Goal: Transaction & Acquisition: Book appointment/travel/reservation

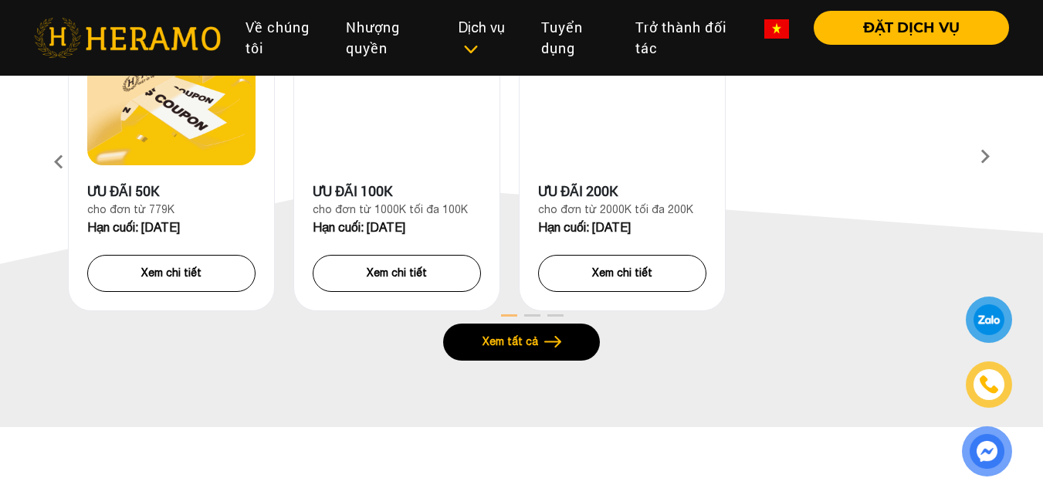
scroll to position [927, 0]
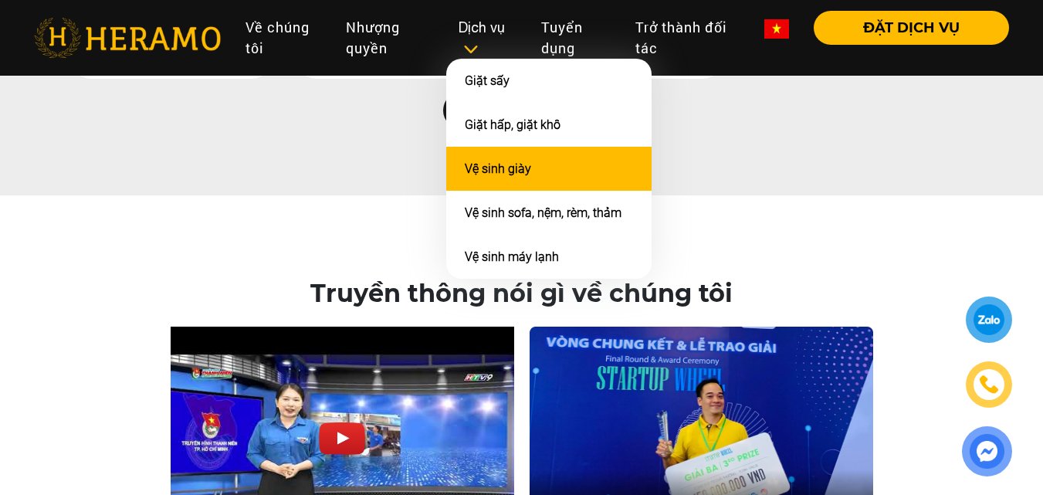
click at [560, 181] on li "Vệ sinh giày" at bounding box center [548, 169] width 205 height 44
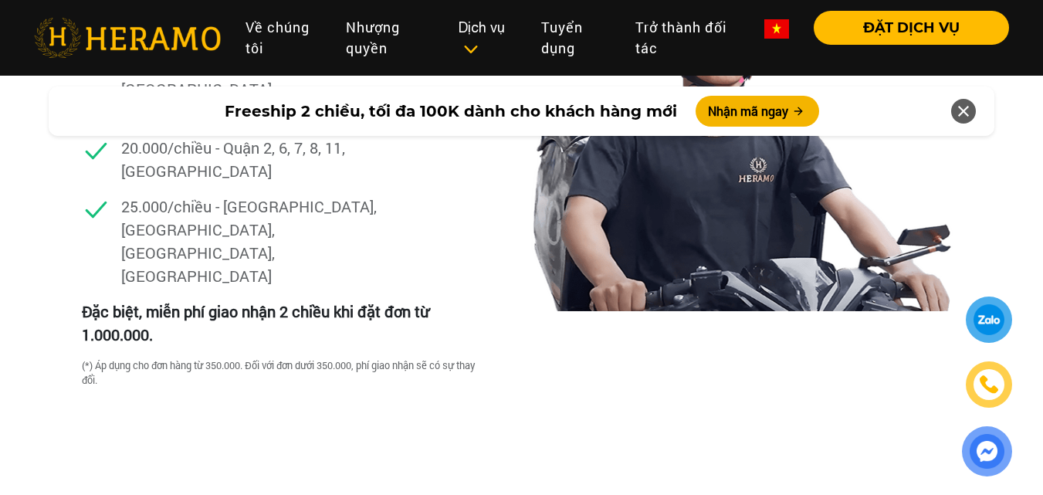
scroll to position [4245, 0]
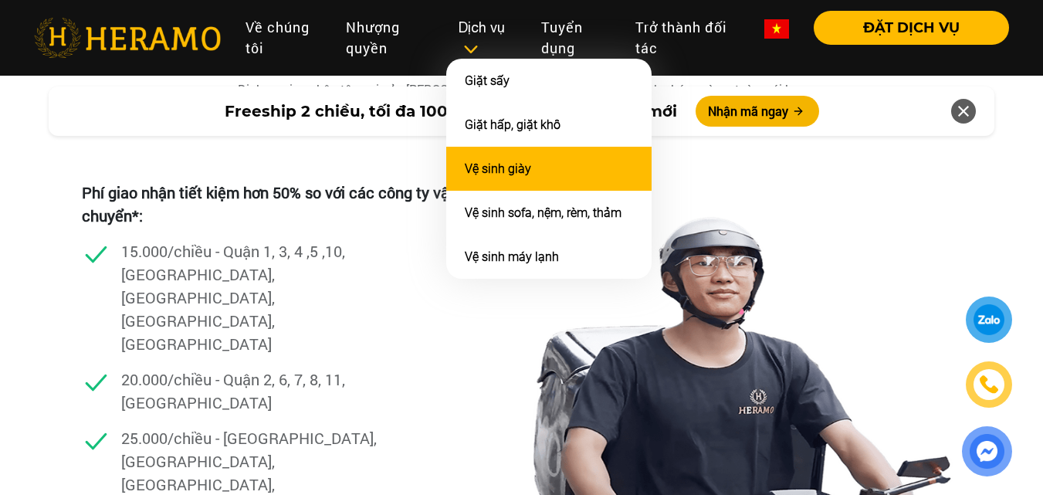
click at [534, 161] on li "Vệ sinh giày" at bounding box center [548, 169] width 205 height 44
click at [527, 180] on li "Vệ sinh giày" at bounding box center [548, 169] width 205 height 44
click at [506, 176] on li "Vệ sinh giày" at bounding box center [548, 169] width 205 height 44
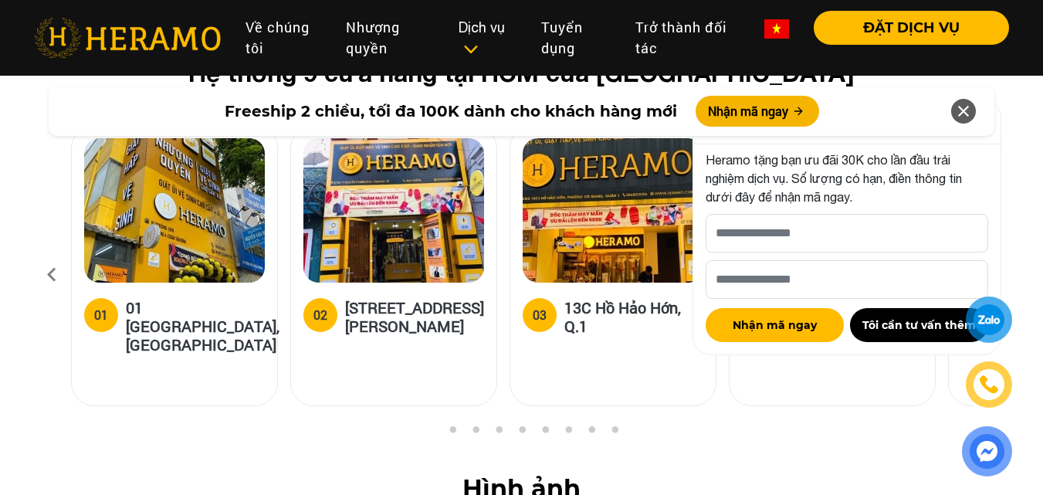
scroll to position [6098, 0]
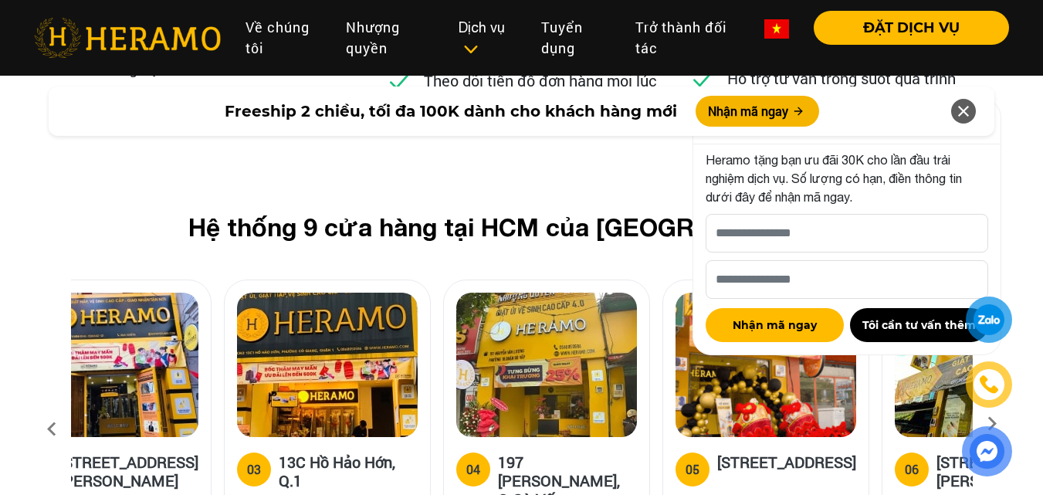
drag, startPoint x: 598, startPoint y: 289, endPoint x: 317, endPoint y: 303, distance: 282.2
click at [317, 303] on img at bounding box center [327, 365] width 181 height 144
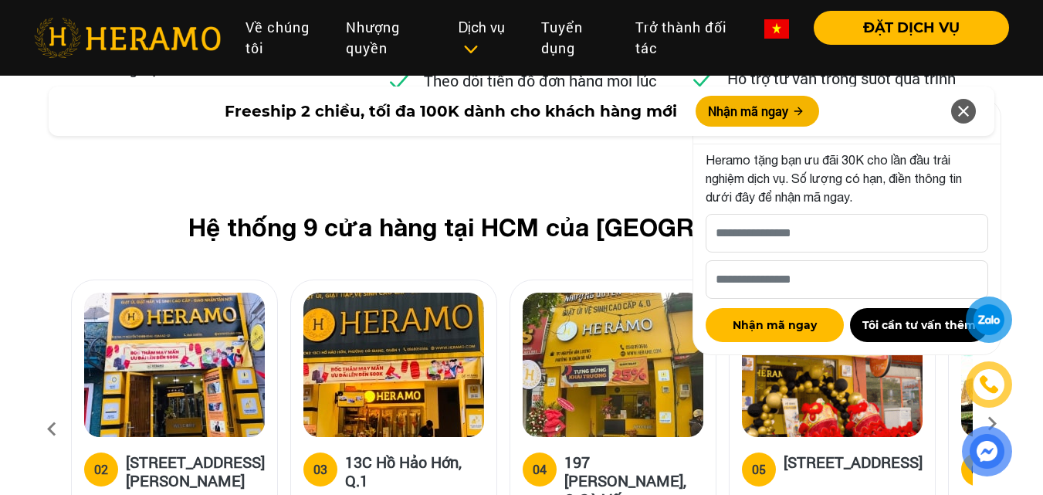
click at [959, 108] on icon at bounding box center [963, 111] width 19 height 28
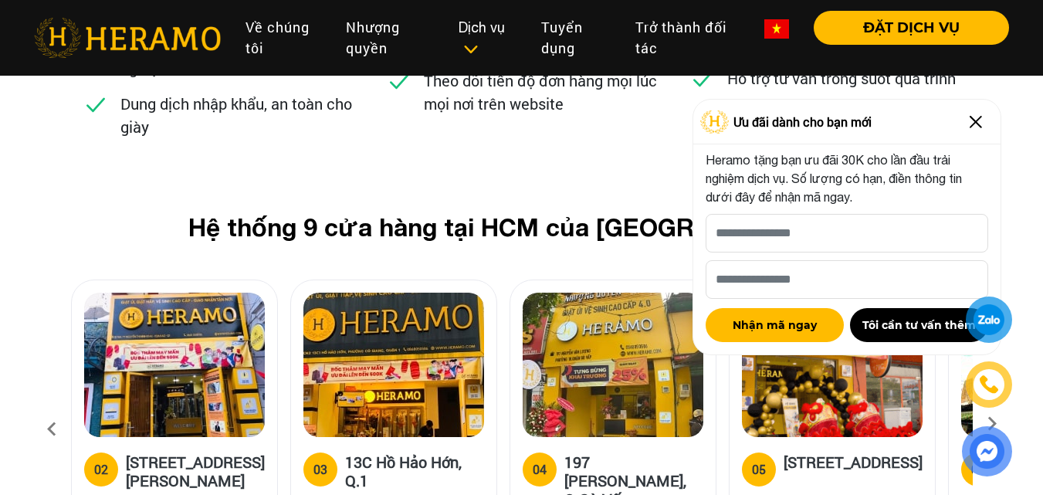
click at [978, 124] on img at bounding box center [976, 122] width 25 height 25
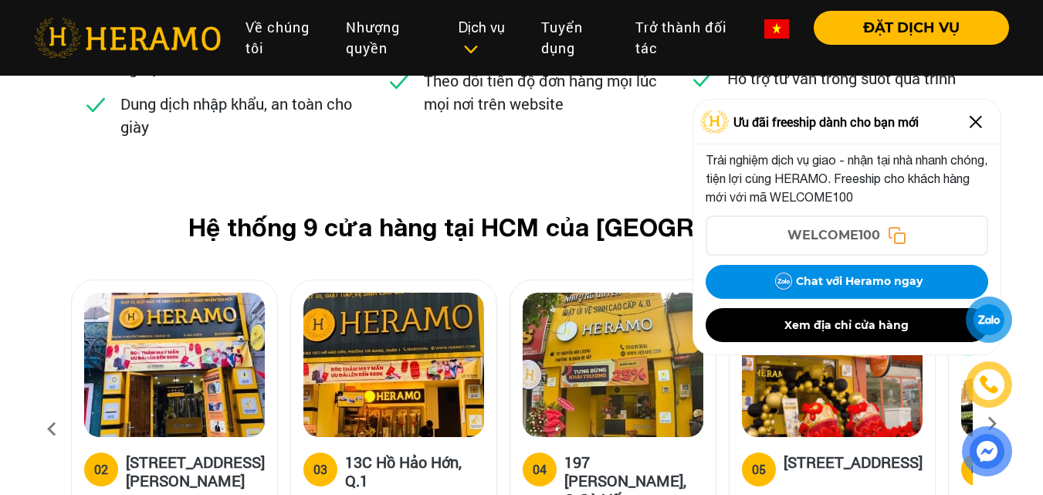
click at [975, 123] on img at bounding box center [976, 122] width 25 height 25
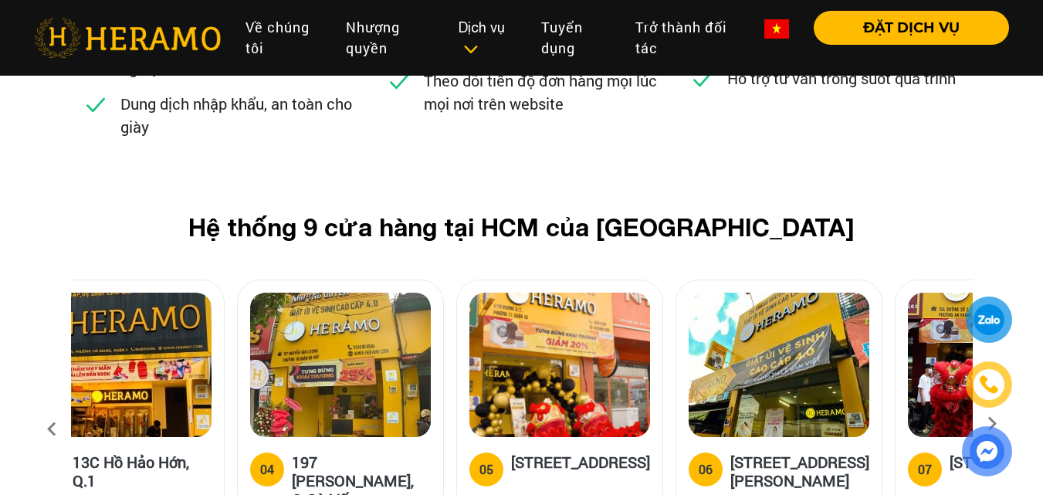
drag, startPoint x: 870, startPoint y: 263, endPoint x: 452, endPoint y: 269, distance: 417.8
click at [469, 293] on img at bounding box center [559, 365] width 181 height 144
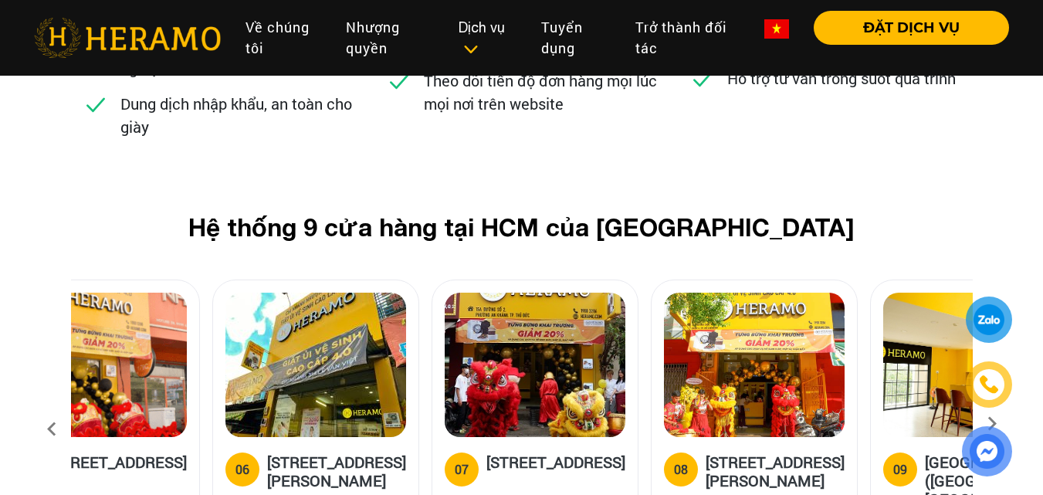
drag, startPoint x: 688, startPoint y: 193, endPoint x: 246, endPoint y: 225, distance: 442.8
click at [246, 293] on img at bounding box center [315, 365] width 181 height 144
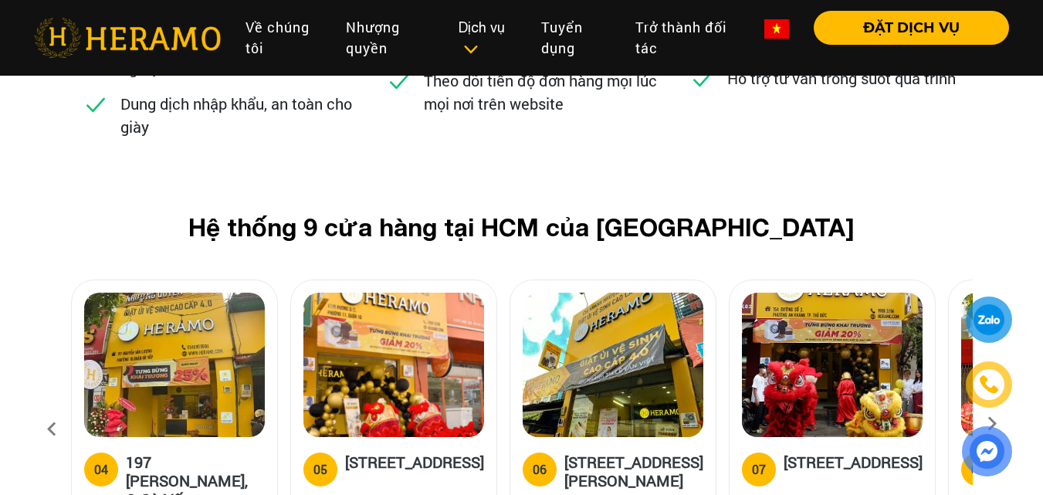
scroll to position [6175, 0]
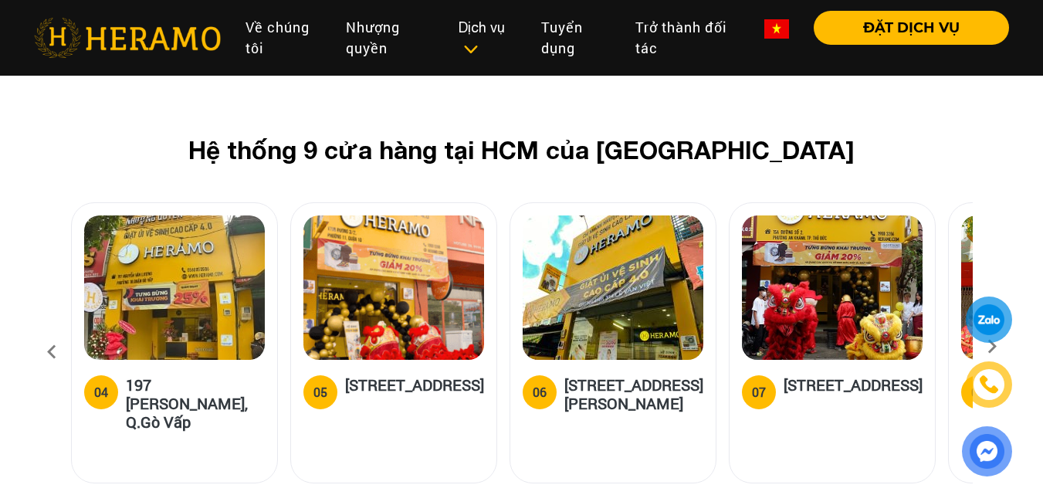
click at [998, 347] on icon at bounding box center [992, 352] width 28 height 10
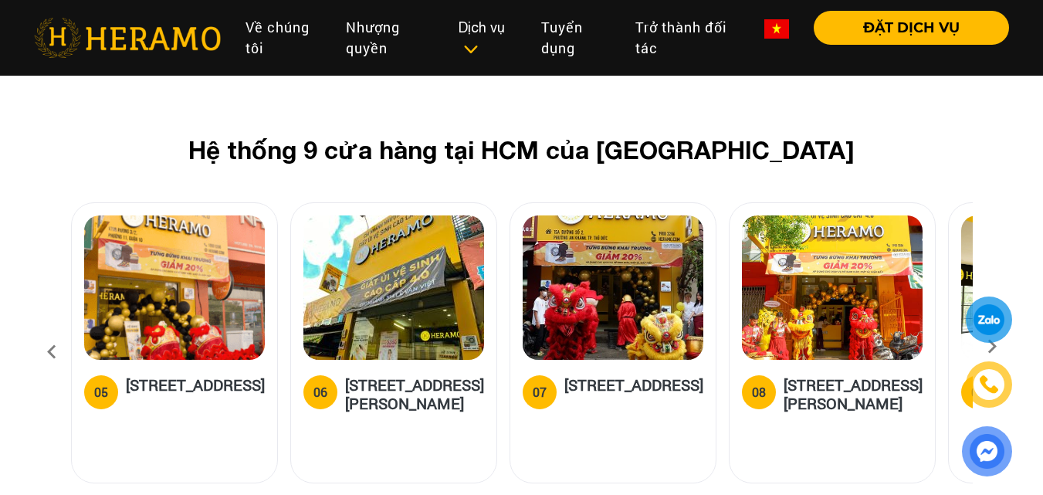
click at [997, 347] on icon at bounding box center [992, 352] width 28 height 10
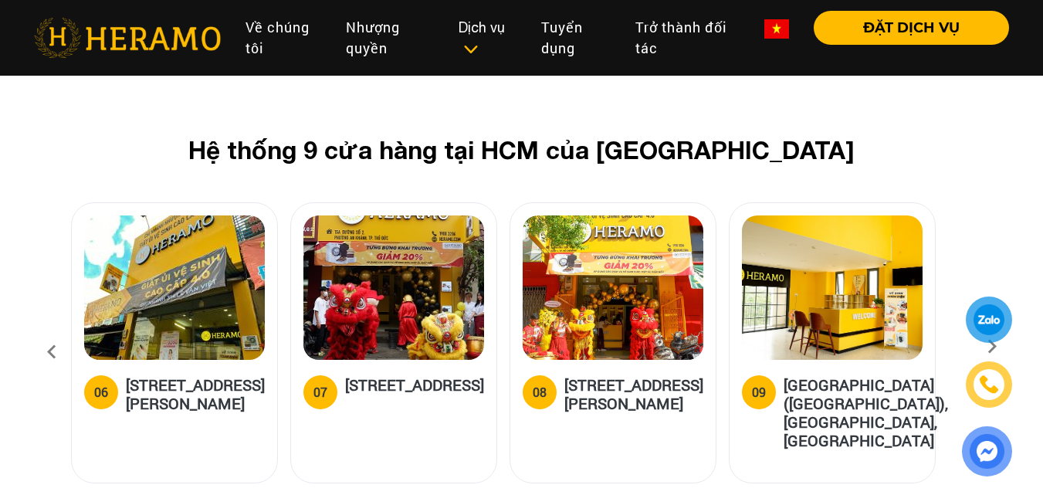
click at [997, 347] on icon at bounding box center [992, 352] width 28 height 10
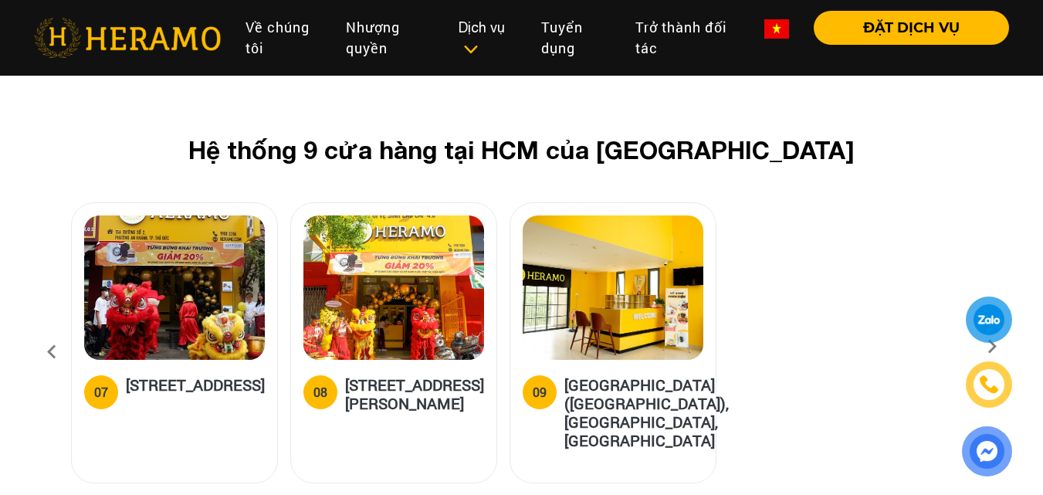
click at [997, 347] on icon at bounding box center [992, 352] width 28 height 10
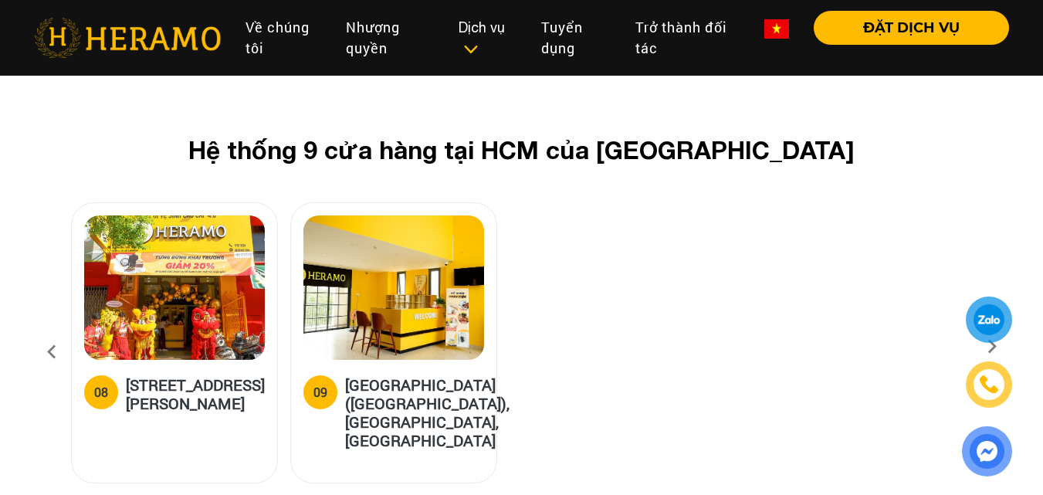
click at [997, 347] on icon at bounding box center [992, 352] width 28 height 10
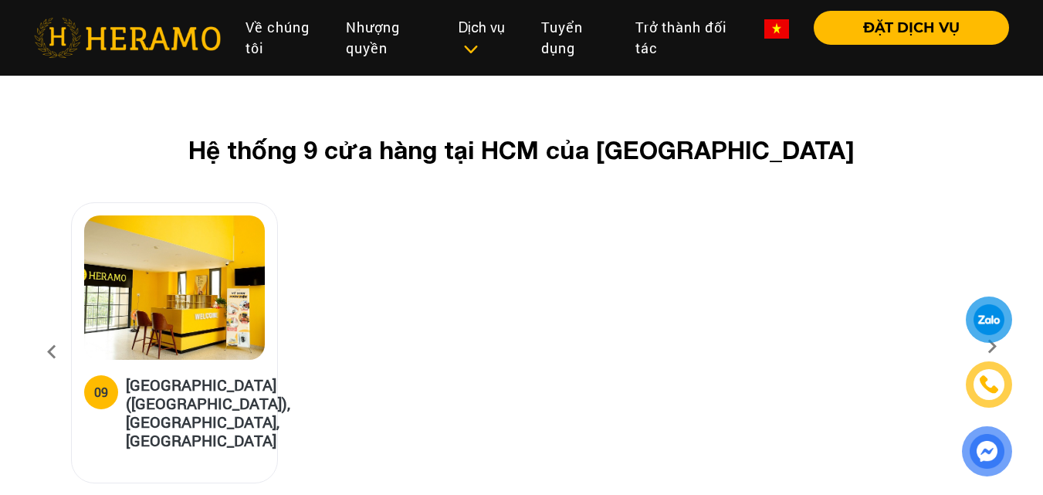
click at [997, 347] on icon at bounding box center [992, 352] width 28 height 10
click at [46, 331] on icon at bounding box center [52, 352] width 28 height 42
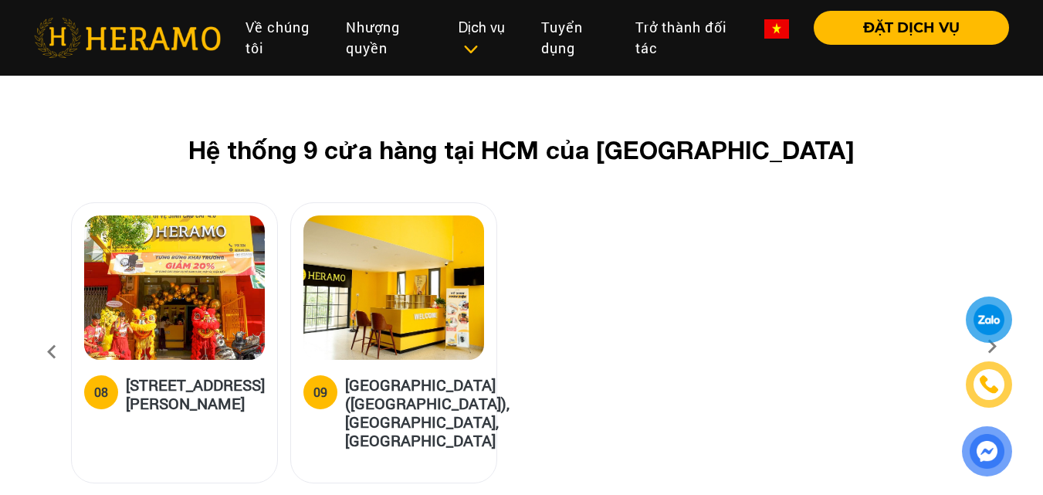
click at [46, 331] on icon at bounding box center [52, 352] width 28 height 42
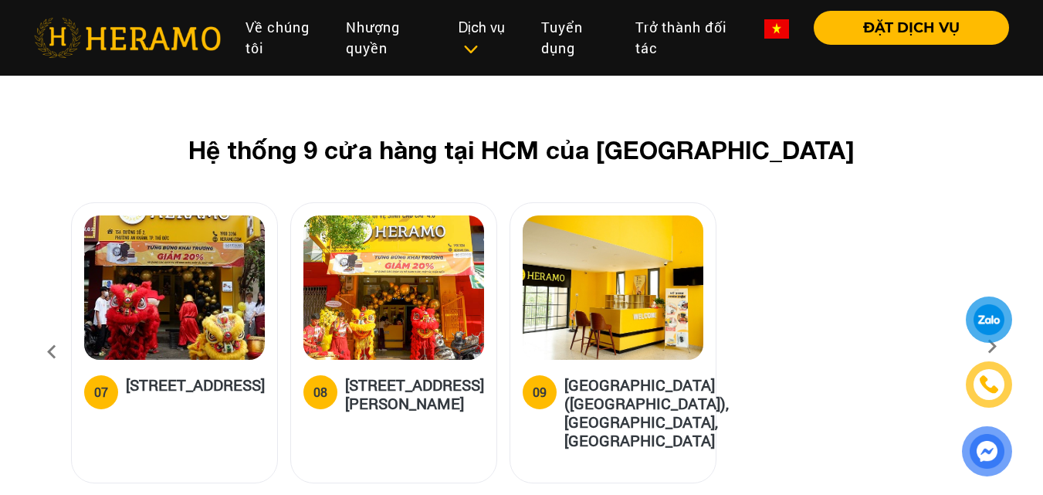
click at [46, 331] on icon at bounding box center [52, 352] width 28 height 42
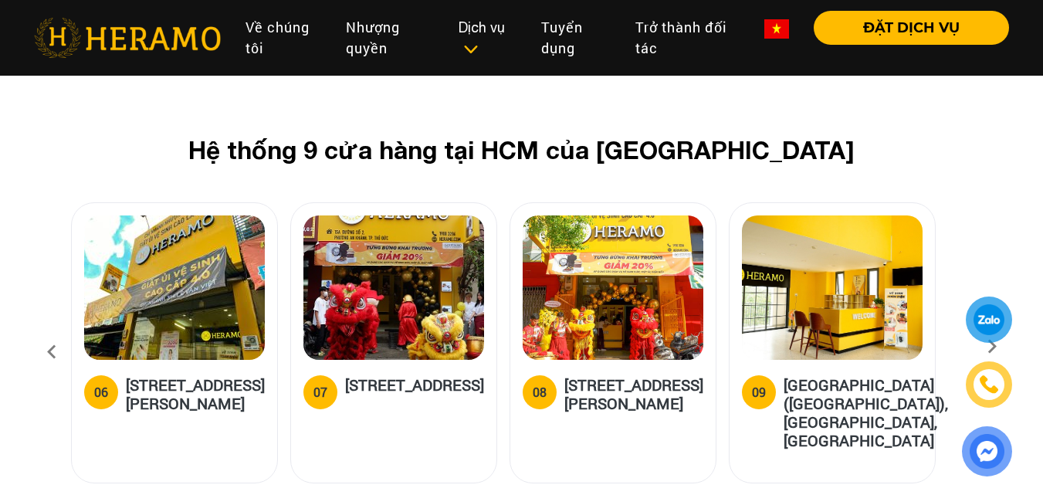
click at [372, 375] on h5 "[STREET_ADDRESS]" at bounding box center [414, 390] width 139 height 31
click at [48, 331] on icon at bounding box center [52, 352] width 28 height 42
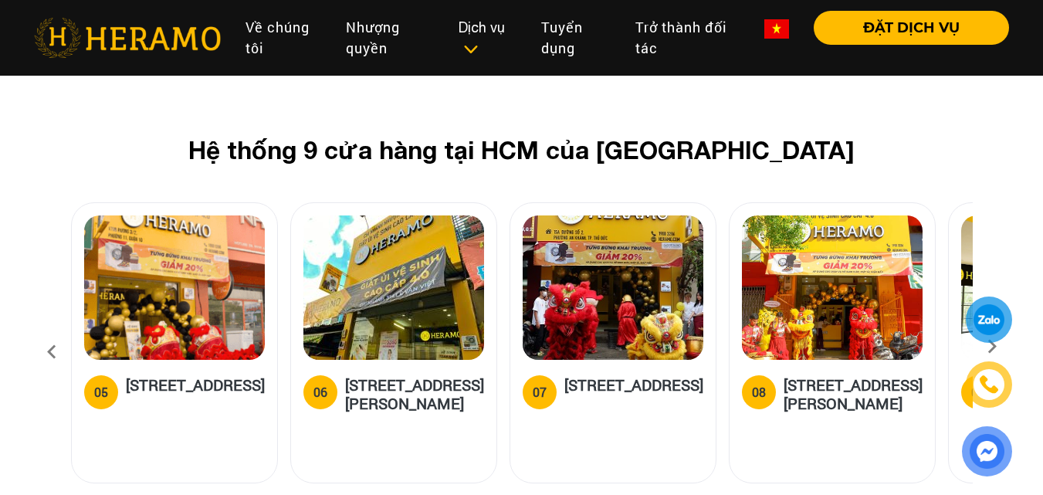
click at [48, 331] on icon at bounding box center [52, 352] width 28 height 42
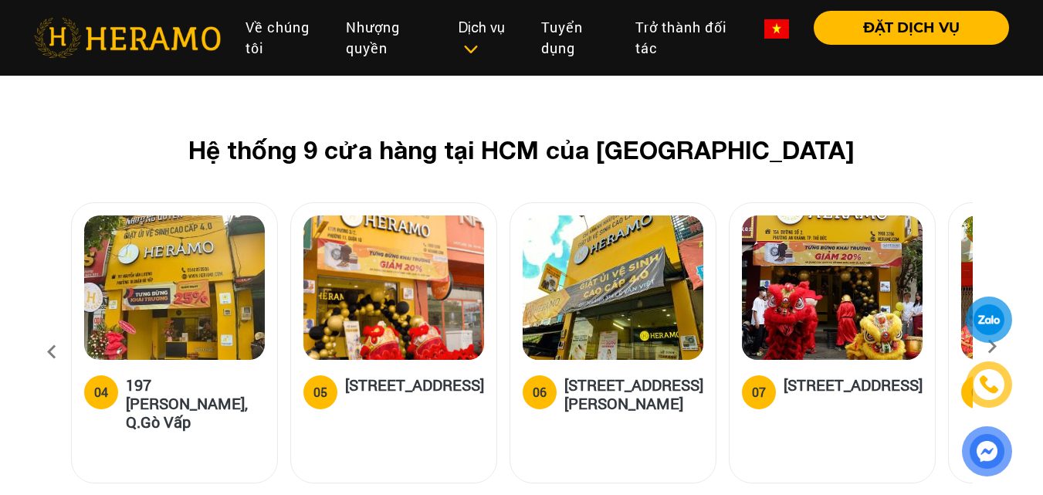
click at [47, 331] on icon at bounding box center [52, 352] width 28 height 42
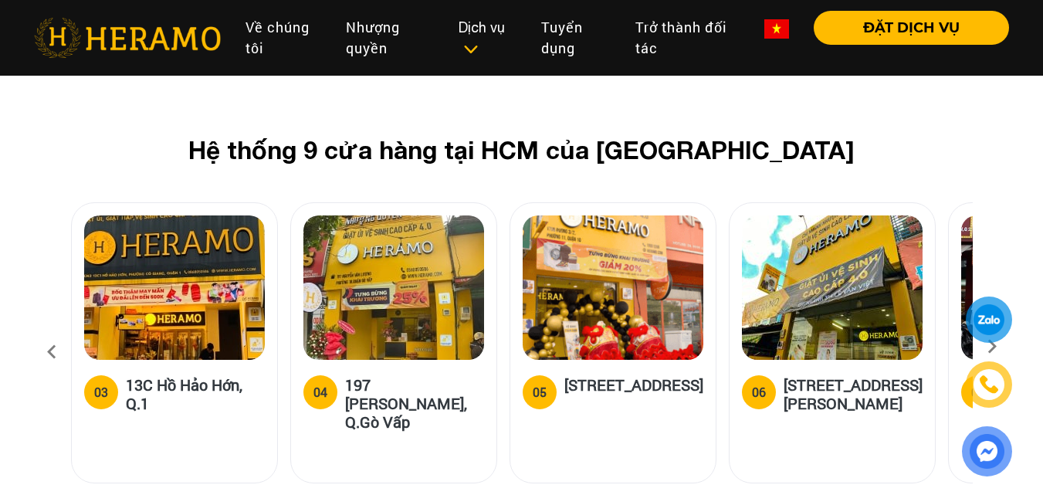
click at [46, 331] on icon at bounding box center [52, 352] width 28 height 42
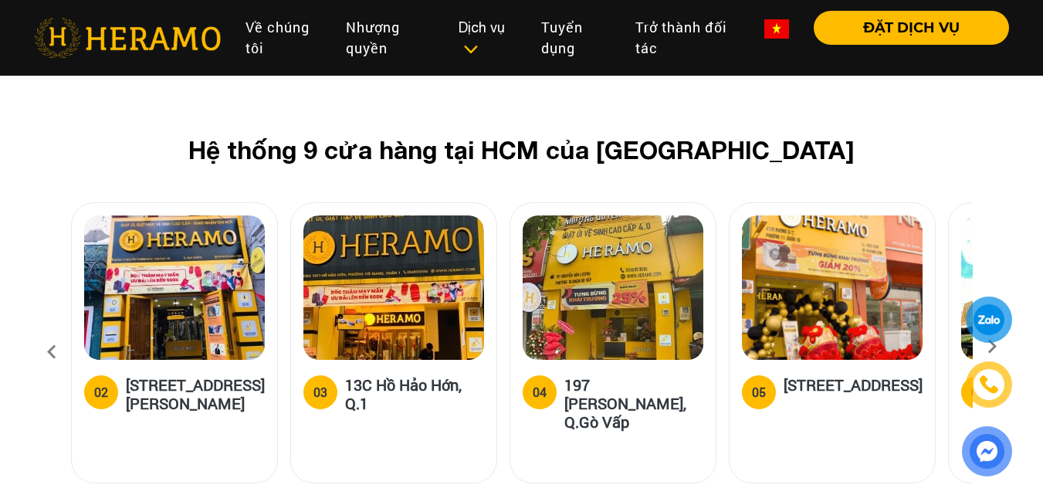
click at [46, 331] on icon at bounding box center [52, 352] width 28 height 42
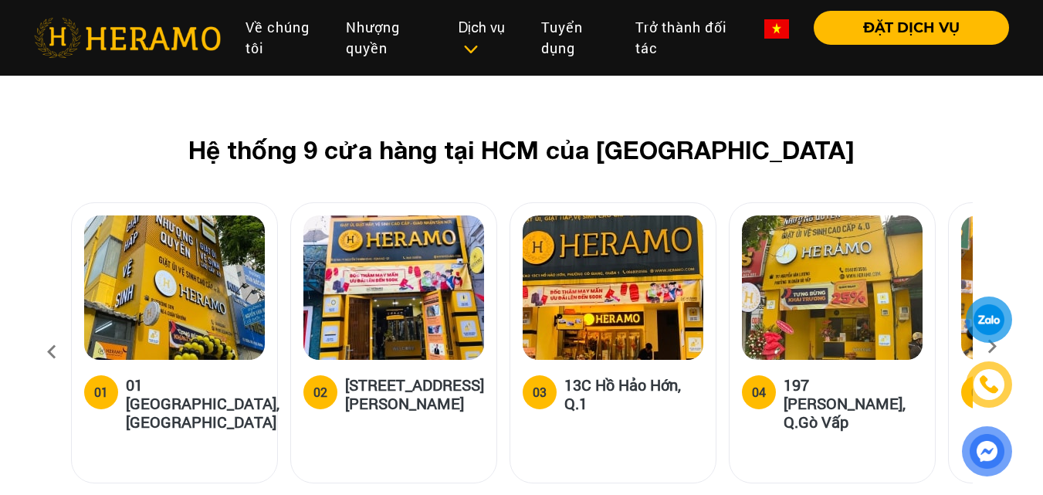
click at [46, 331] on icon at bounding box center [52, 352] width 28 height 42
click at [56, 331] on icon at bounding box center [52, 352] width 28 height 42
click at [53, 331] on icon at bounding box center [52, 352] width 28 height 42
click at [47, 331] on icon at bounding box center [52, 352] width 28 height 42
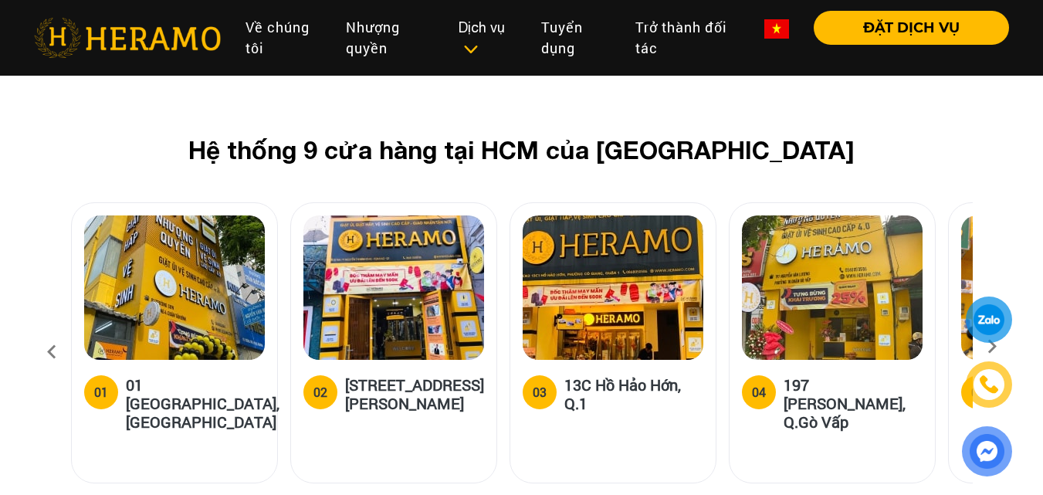
scroll to position [5944, 0]
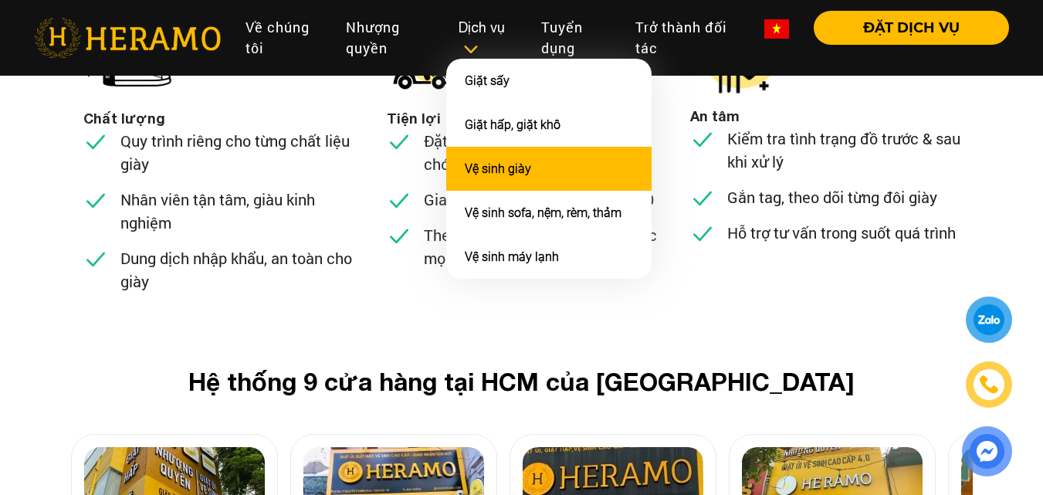
click at [492, 164] on link "Vệ sinh giày" at bounding box center [498, 168] width 66 height 15
click at [492, 172] on link "Vệ sinh giày" at bounding box center [498, 168] width 66 height 15
click at [507, 161] on li "Vệ sinh giày" at bounding box center [548, 169] width 205 height 44
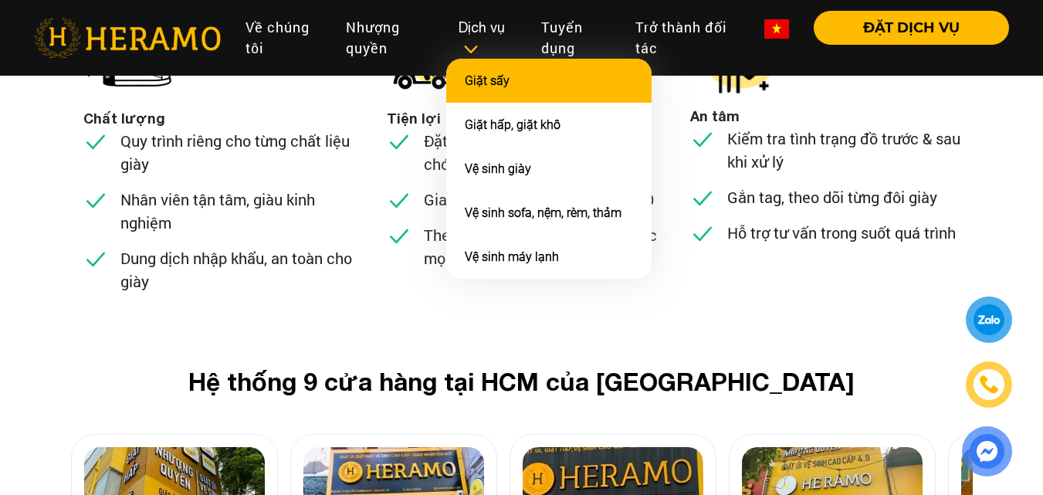
click at [492, 86] on link "Giặt sấy" at bounding box center [487, 80] width 45 height 15
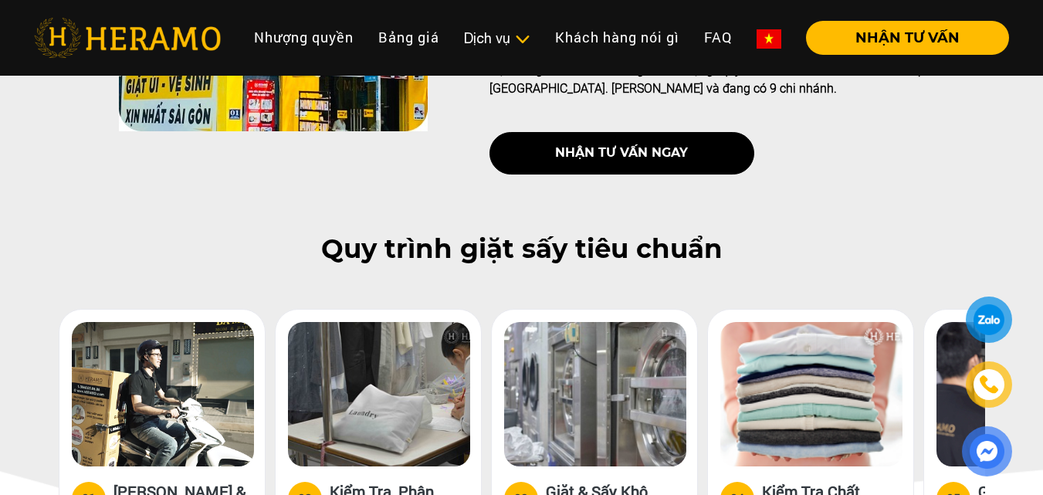
scroll to position [849, 0]
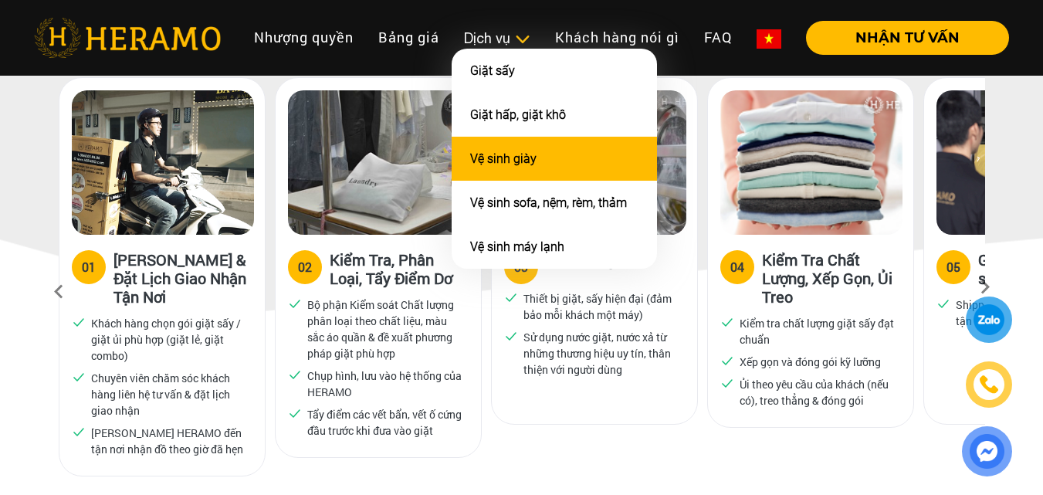
click at [520, 146] on li "Vệ sinh giày" at bounding box center [554, 159] width 205 height 44
